Goal: Find specific page/section

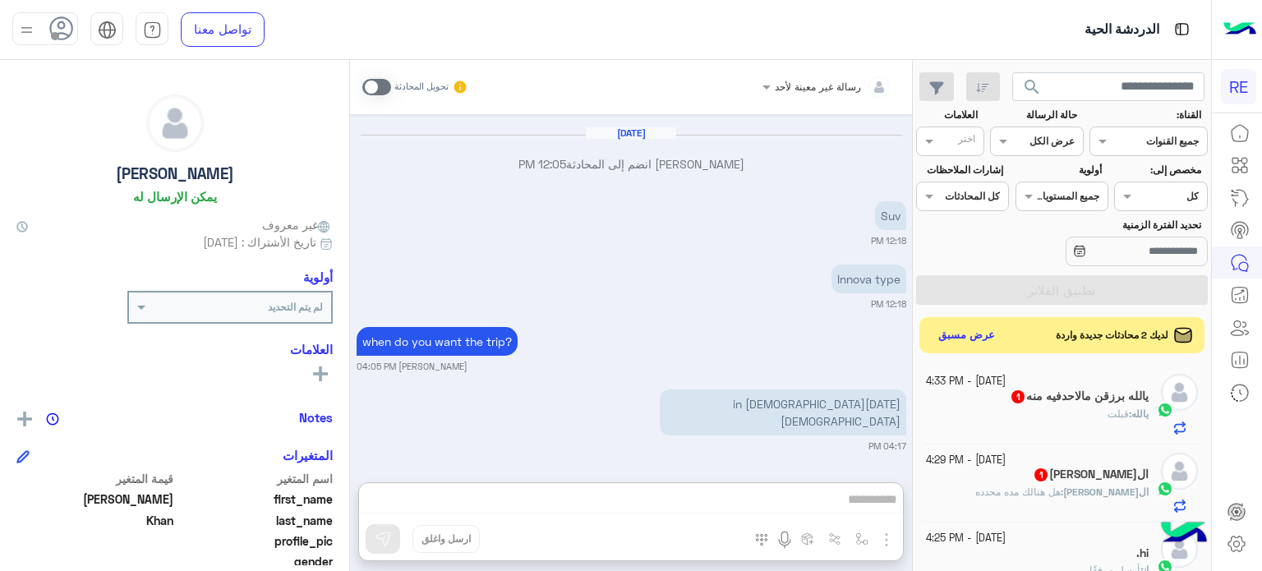
scroll to position [312, 0]
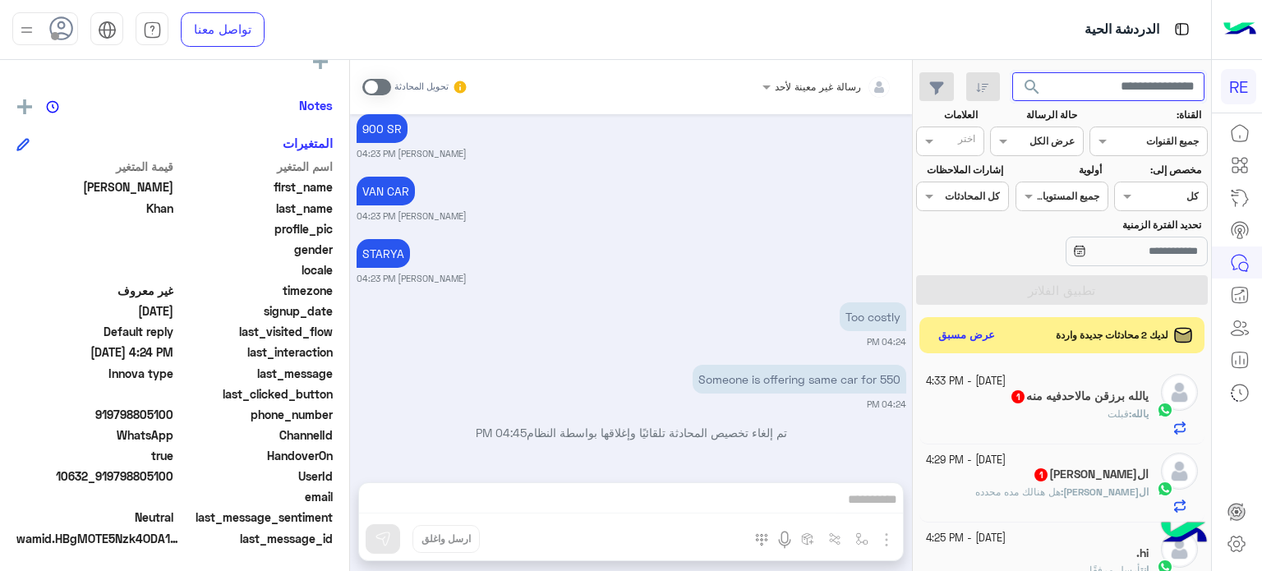
click at [1062, 95] on input "text" at bounding box center [1108, 87] width 193 height 30
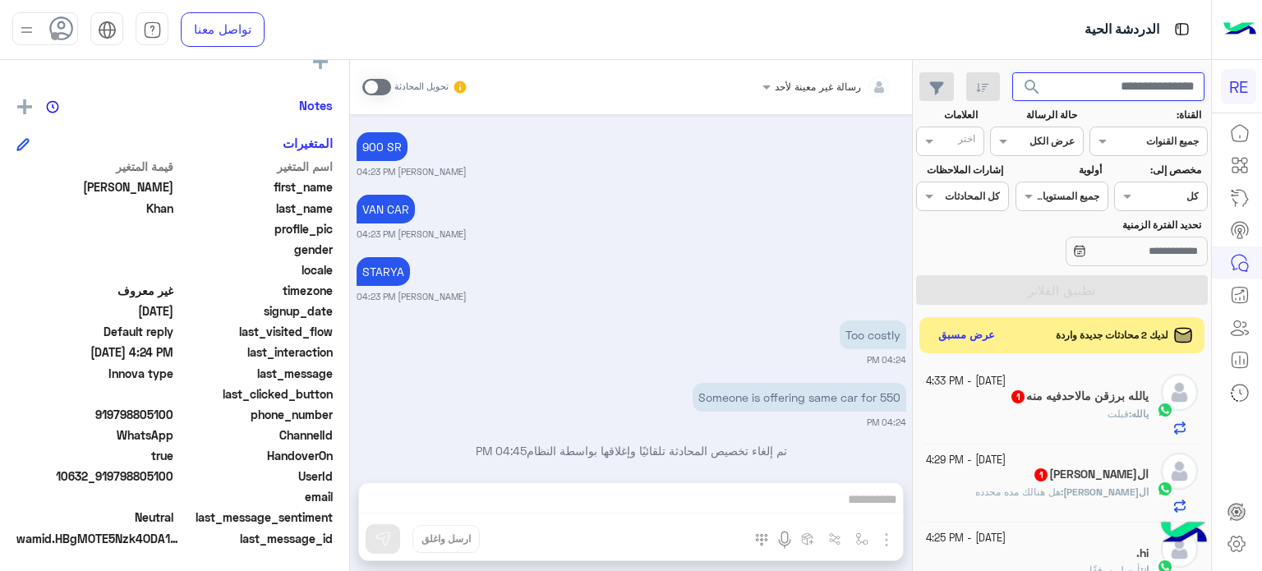
type input "*"
type input "*********"
click at [1012, 72] on button "search" at bounding box center [1032, 89] width 40 height 35
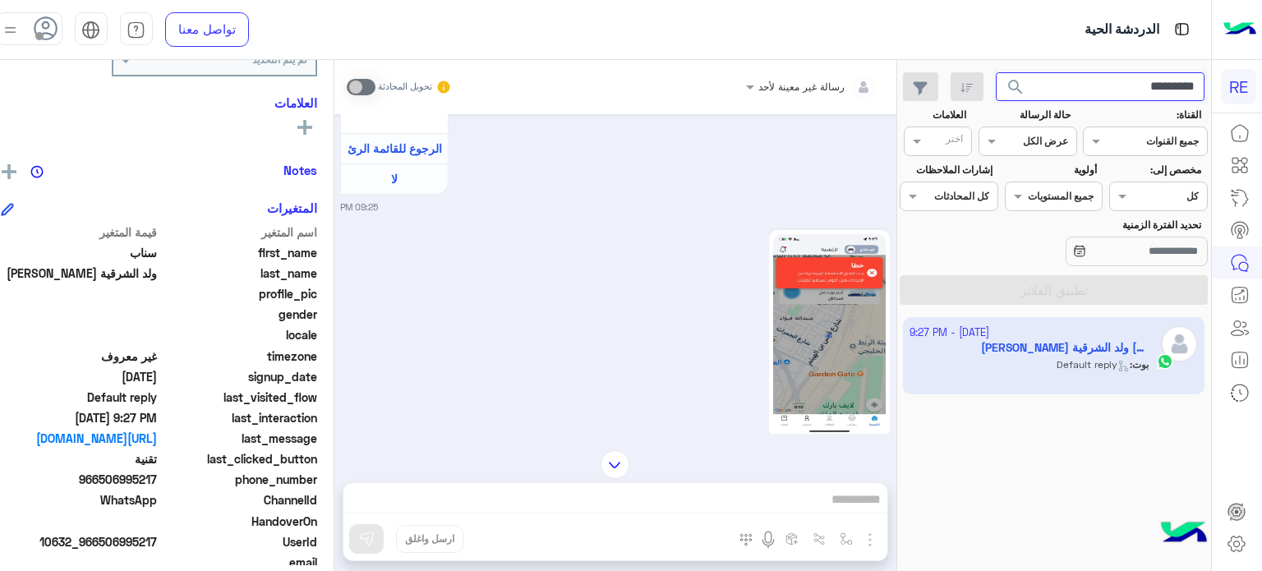
scroll to position [791, 0]
